Goal: Browse casually

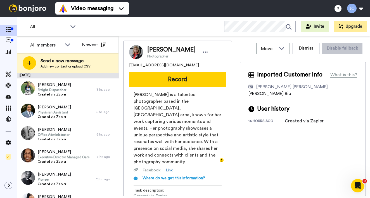
scroll to position [110, 0]
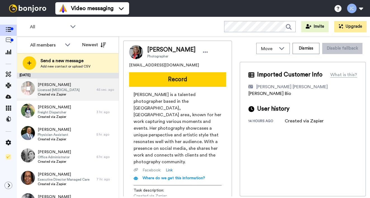
click at [72, 91] on span "Licensed [MEDICAL_DATA]" at bounding box center [59, 89] width 42 height 4
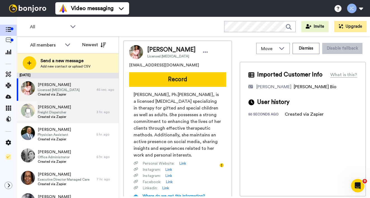
click at [64, 110] on span "Freight Dispatcher" at bounding box center [54, 112] width 33 height 4
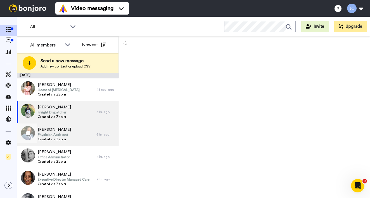
click at [62, 132] on span "Physician Assistant" at bounding box center [54, 134] width 33 height 4
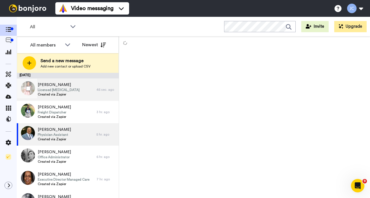
click at [69, 91] on span "Licensed Psychologist" at bounding box center [59, 89] width 42 height 4
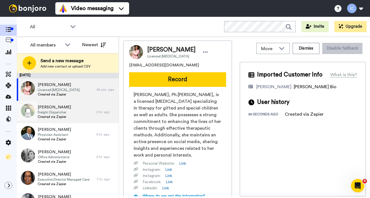
click at [63, 107] on span "[PERSON_NAME]" at bounding box center [54, 107] width 33 height 6
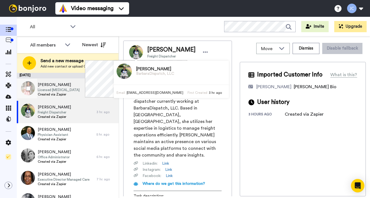
click at [82, 91] on div "Marie Walker Licensed Psychologist Created via Zapier" at bounding box center [57, 89] width 80 height 22
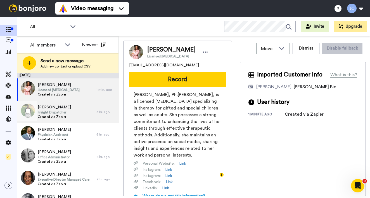
click at [70, 113] on span "Freight Dispatcher" at bounding box center [54, 112] width 33 height 4
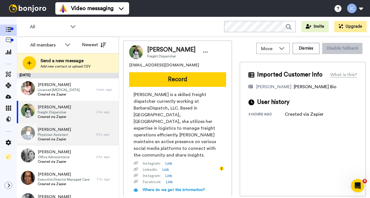
click at [65, 130] on span "[PERSON_NAME]" at bounding box center [54, 130] width 33 height 6
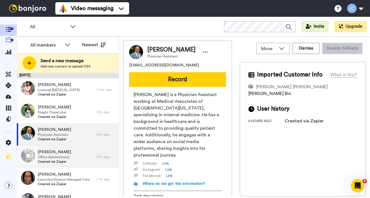
click at [60, 152] on span "[PERSON_NAME]" at bounding box center [54, 152] width 33 height 6
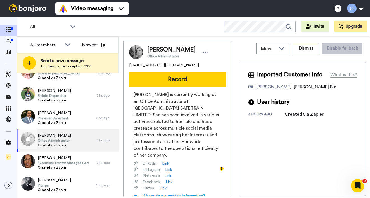
scroll to position [30, 0]
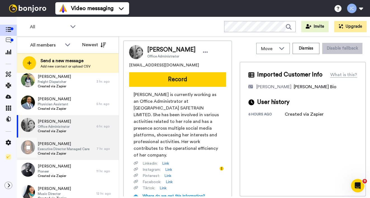
click at [61, 148] on span "Executive Director Managed Care" at bounding box center [64, 148] width 52 height 4
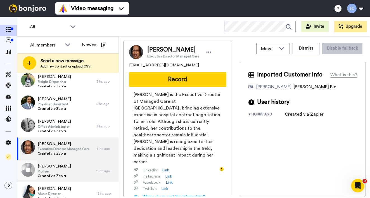
click at [54, 165] on span "[PERSON_NAME]" at bounding box center [54, 166] width 33 height 6
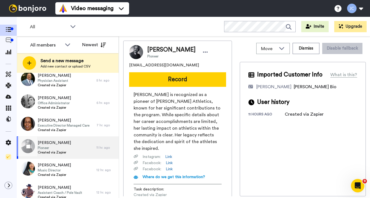
scroll to position [72, 0]
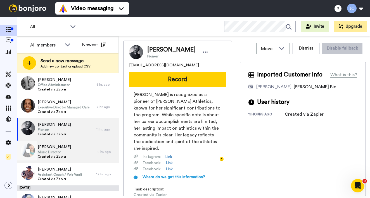
click at [55, 151] on span "Music Director" at bounding box center [54, 152] width 33 height 4
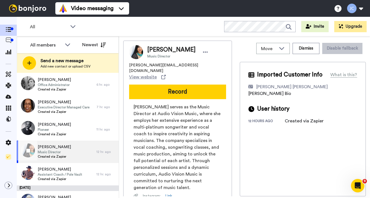
scroll to position [125, 0]
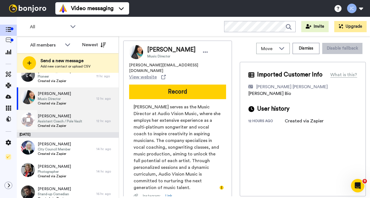
click at [62, 115] on span "[PERSON_NAME]" at bounding box center [60, 116] width 44 height 6
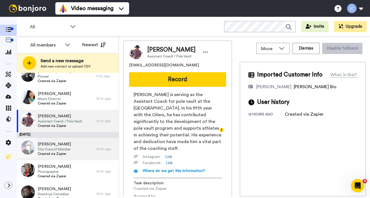
click at [60, 148] on span "City Council Member" at bounding box center [54, 149] width 33 height 4
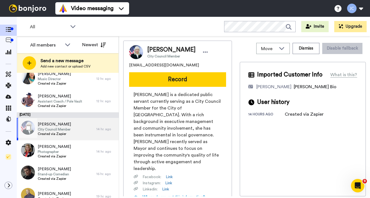
scroll to position [157, 0]
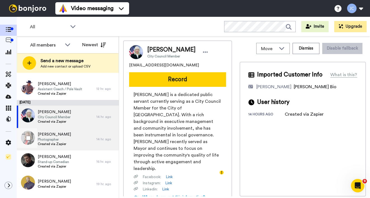
click at [59, 143] on span "Created via Zapier" at bounding box center [54, 143] width 33 height 4
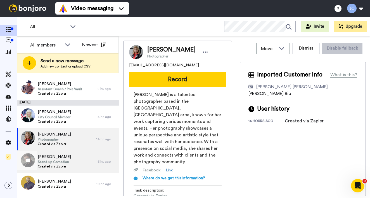
click at [52, 165] on span "Created via Zapier" at bounding box center [54, 166] width 33 height 4
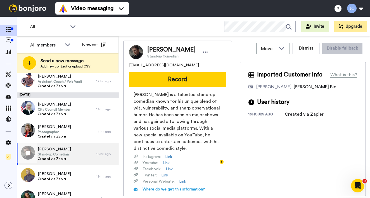
scroll to position [183, 0]
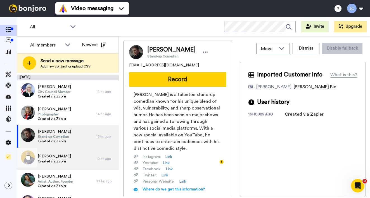
click at [55, 159] on span "Created via Zapier" at bounding box center [54, 161] width 33 height 4
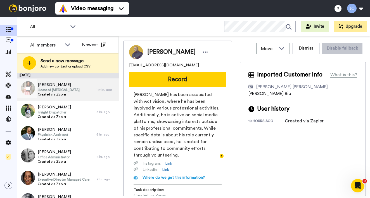
click at [74, 89] on span "Licensed Psychologist" at bounding box center [59, 89] width 42 height 4
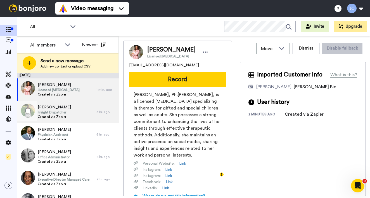
click at [73, 110] on div "Devonda Barlow Freight Dispatcher Created via Zapier" at bounding box center [57, 112] width 80 height 22
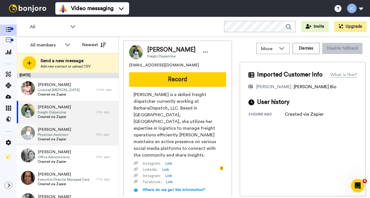
click at [71, 133] on span "Physician Assistant" at bounding box center [54, 134] width 33 height 4
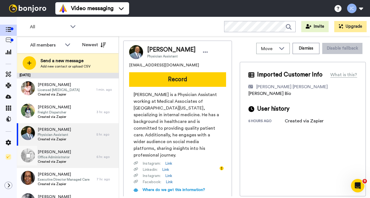
click at [67, 160] on span "Created via Zapier" at bounding box center [54, 161] width 33 height 4
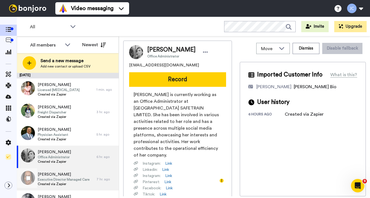
click at [63, 174] on span "[PERSON_NAME]" at bounding box center [64, 174] width 52 height 6
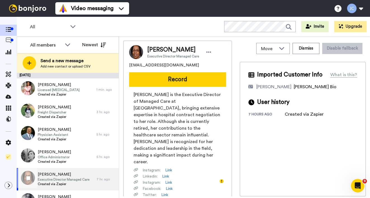
scroll to position [35, 0]
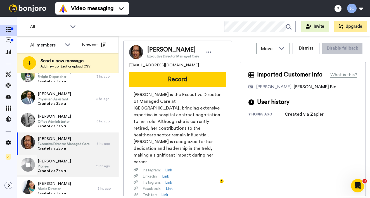
click at [68, 167] on div "Cecil Reedy Pioneer Created via Zapier" at bounding box center [57, 166] width 80 height 22
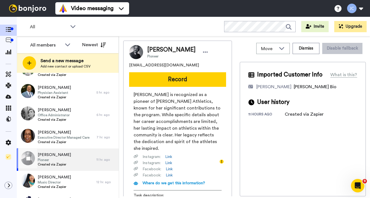
scroll to position [60, 0]
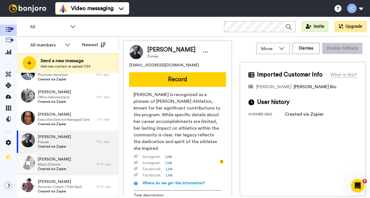
click at [68, 165] on span "Music Director" at bounding box center [54, 164] width 33 height 4
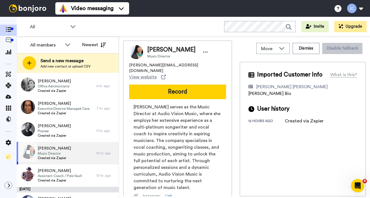
scroll to position [92, 0]
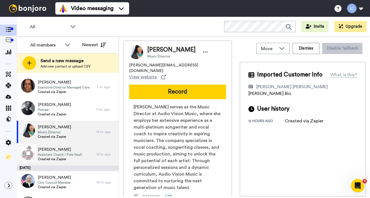
click at [68, 155] on span "Assistant Coach / Pole Vault" at bounding box center [60, 154] width 44 height 4
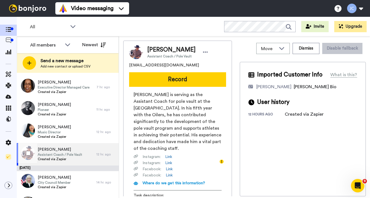
scroll to position [100, 0]
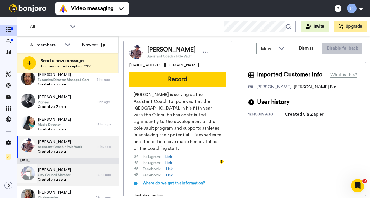
click at [64, 173] on span "City Council Member" at bounding box center [54, 174] width 33 height 4
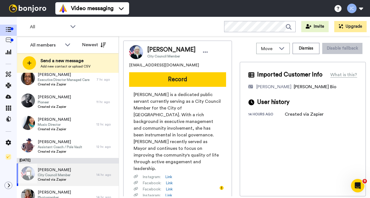
scroll to position [186, 0]
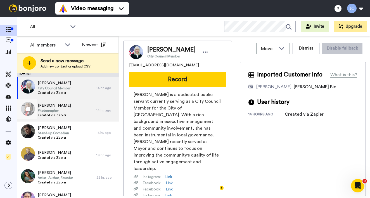
click at [62, 111] on span "Photographer" at bounding box center [54, 110] width 33 height 4
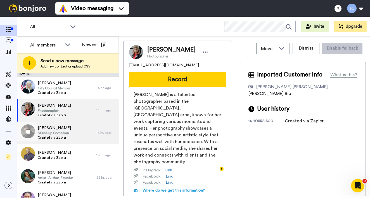
click at [63, 128] on span "[PERSON_NAME]" at bounding box center [54, 128] width 33 height 6
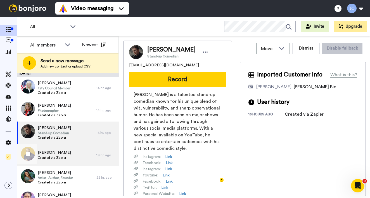
click at [61, 154] on span "[PERSON_NAME]" at bounding box center [54, 153] width 33 height 6
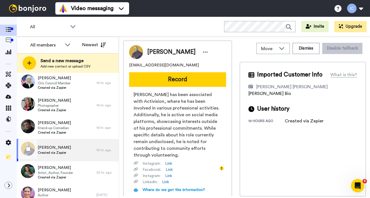
scroll to position [203, 0]
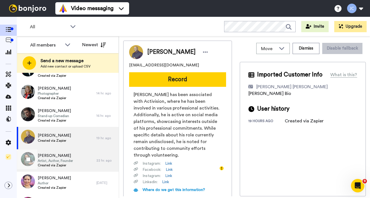
click at [58, 157] on span "[PERSON_NAME]" at bounding box center [55, 156] width 35 height 6
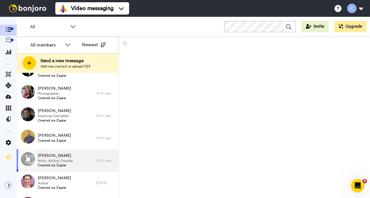
scroll to position [224, 0]
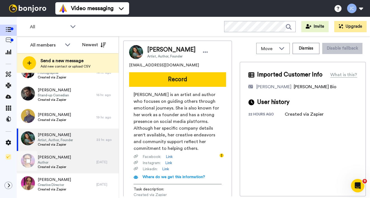
click at [59, 157] on span "[PERSON_NAME]" at bounding box center [54, 157] width 33 height 6
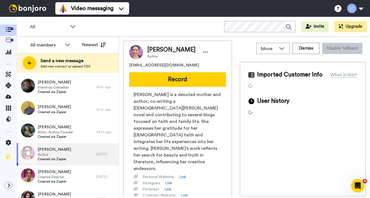
scroll to position [257, 0]
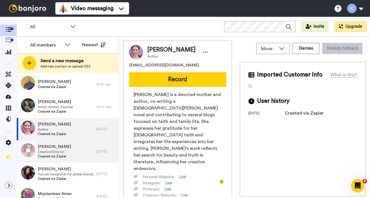
click at [58, 154] on span "Created via Zapier" at bounding box center [54, 156] width 33 height 4
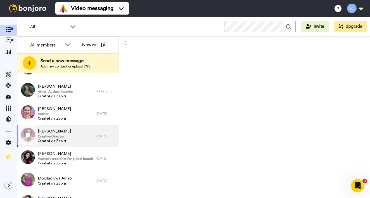
scroll to position [282, 0]
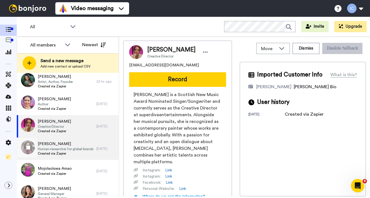
click at [58, 152] on span "Created via Zapier" at bounding box center [66, 153] width 56 height 4
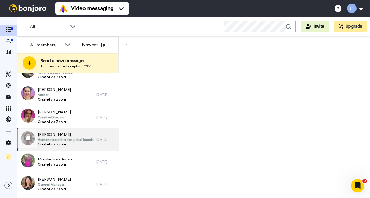
scroll to position [303, 0]
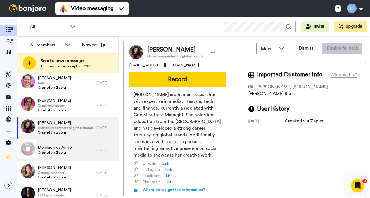
click at [58, 152] on span "Created via Zapier" at bounding box center [55, 152] width 34 height 4
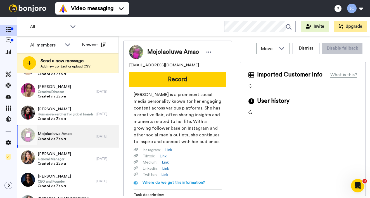
scroll to position [326, 0]
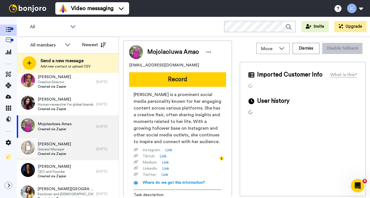
click at [58, 152] on span "Created via Zapier" at bounding box center [54, 153] width 33 height 4
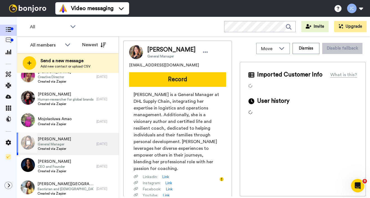
scroll to position [339, 0]
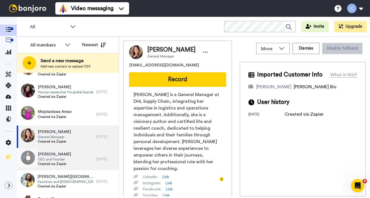
click at [58, 152] on span "[PERSON_NAME]" at bounding box center [54, 154] width 33 height 6
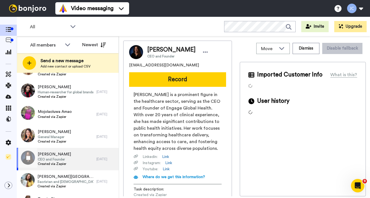
scroll to position [368, 0]
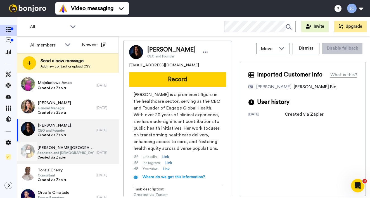
click at [58, 152] on span "Sacristan and [DEMOGRAPHIC_DATA]" at bounding box center [65, 152] width 56 height 4
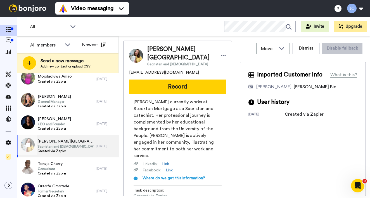
scroll to position [375, 0]
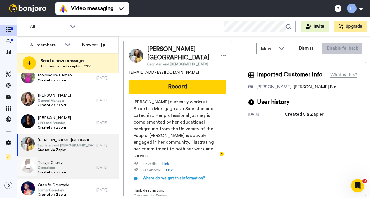
click at [54, 164] on span "Tonzja Cherry" at bounding box center [52, 163] width 29 height 6
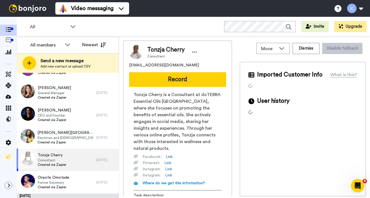
scroll to position [400, 0]
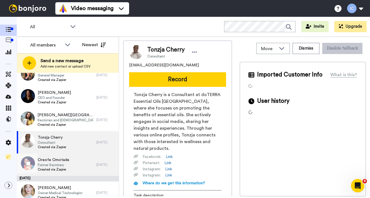
click at [54, 162] on span "Former Secretary" at bounding box center [54, 164] width 32 height 4
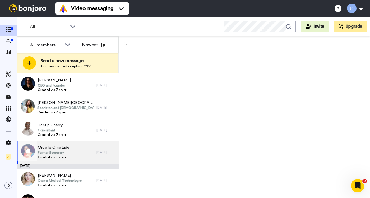
scroll to position [422, 0]
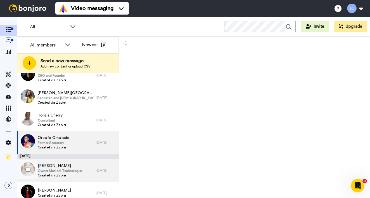
click at [54, 169] on span "Owner Medical Technologist" at bounding box center [60, 170] width 45 height 4
click at [58, 144] on span "Former Secretary" at bounding box center [54, 142] width 32 height 4
click at [55, 167] on span "[PERSON_NAME]" at bounding box center [60, 166] width 45 height 6
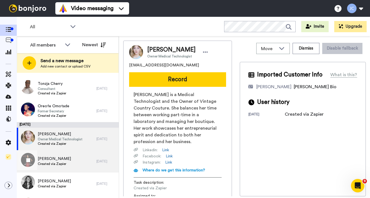
scroll to position [468, 0]
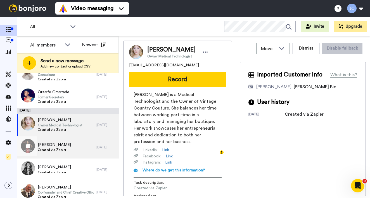
click at [60, 146] on span "[PERSON_NAME]" at bounding box center [54, 145] width 33 height 6
